Goal: Check status: Check status

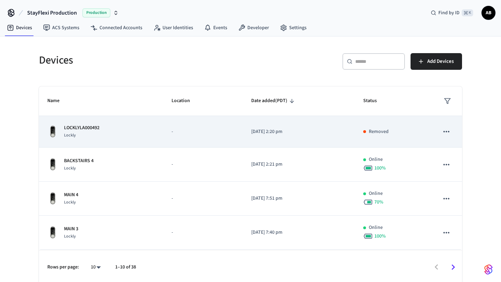
click at [86, 131] on p "LOCKLYLA000492" at bounding box center [81, 128] width 35 height 7
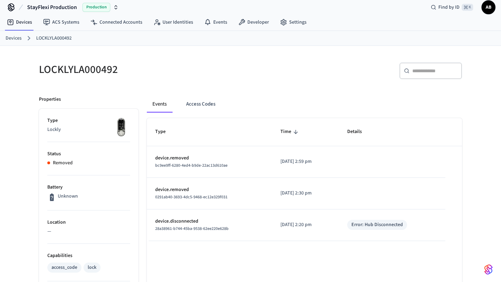
scroll to position [4, 0]
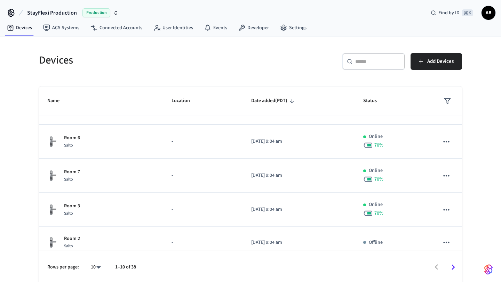
scroll to position [199, 0]
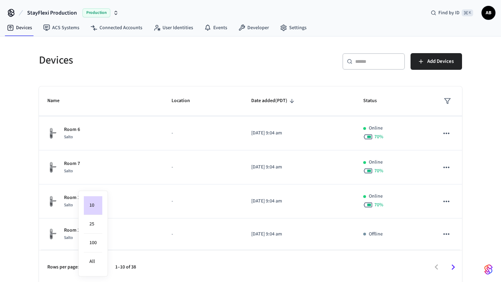
click at [101, 268] on body "StayFlexi Production Production Find by ID ⌘ K AB Devices ACS Systems Connected…" at bounding box center [250, 142] width 501 height 284
click at [100, 267] on li "All" at bounding box center [93, 262] width 18 height 18
type input "**"
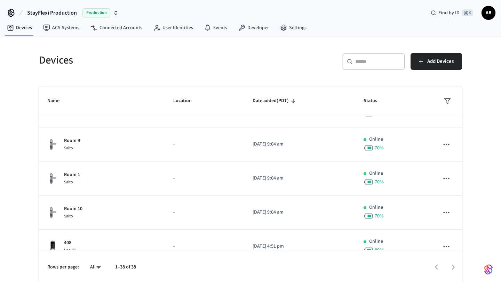
scroll to position [354, 0]
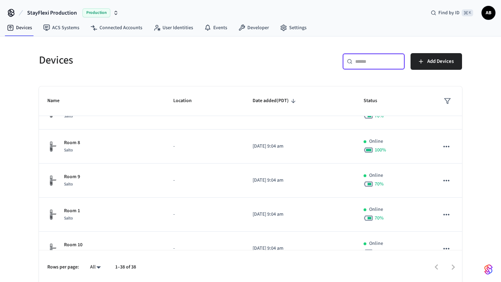
click at [370, 63] on input "text" at bounding box center [377, 61] width 45 height 7
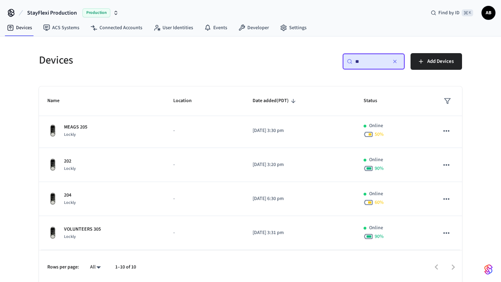
scroll to position [0, 0]
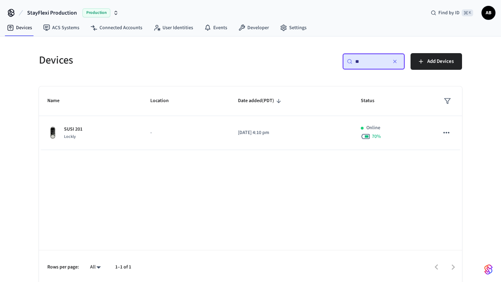
type input "*"
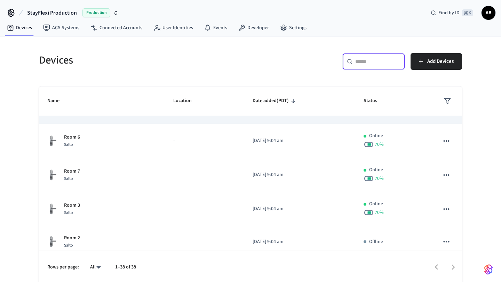
scroll to position [191, 0]
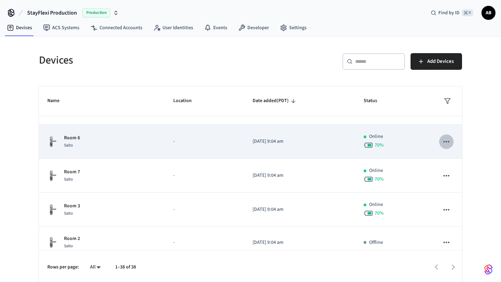
click at [444, 142] on icon "sticky table" at bounding box center [446, 141] width 6 height 1
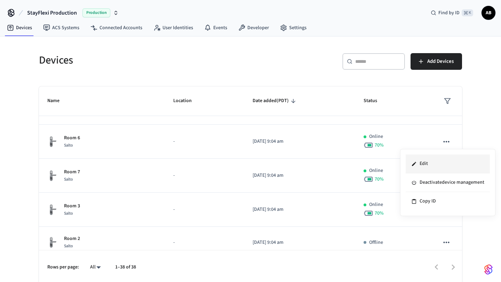
click at [432, 161] on li "Edit" at bounding box center [448, 164] width 84 height 19
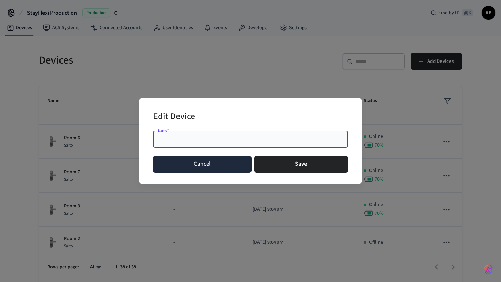
click at [224, 162] on button "Cancel" at bounding box center [202, 164] width 98 height 17
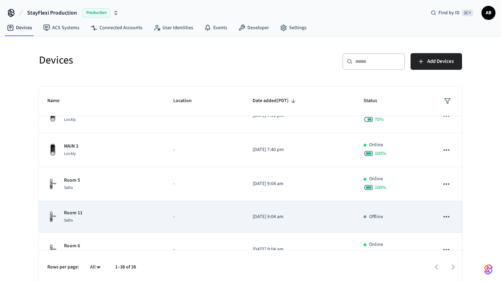
scroll to position [81, 0]
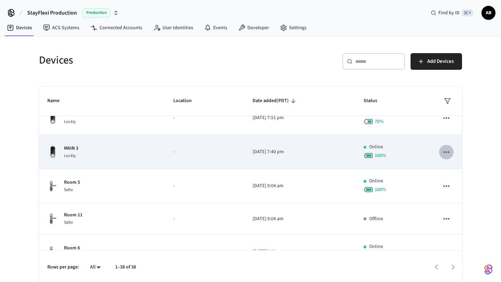
click at [442, 152] on icon "sticky table" at bounding box center [446, 152] width 9 height 9
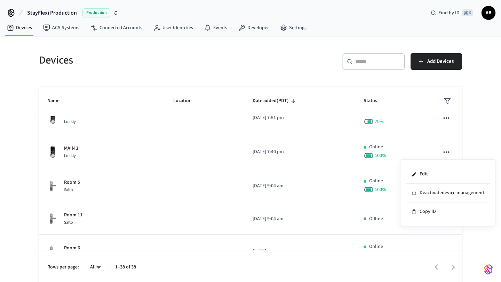
click at [478, 148] on div at bounding box center [250, 141] width 501 height 282
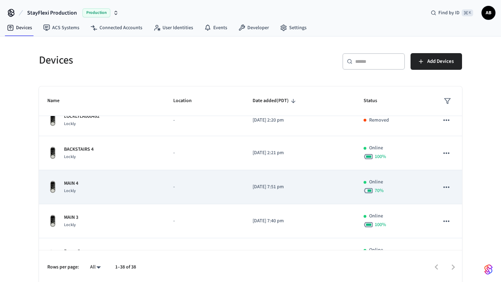
scroll to position [0, 0]
